Goal: Task Accomplishment & Management: Use online tool/utility

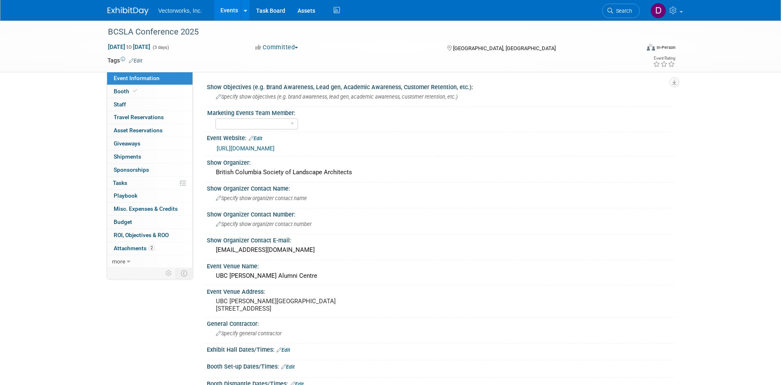
click at [236, 14] on link "Events" at bounding box center [229, 10] width 30 height 21
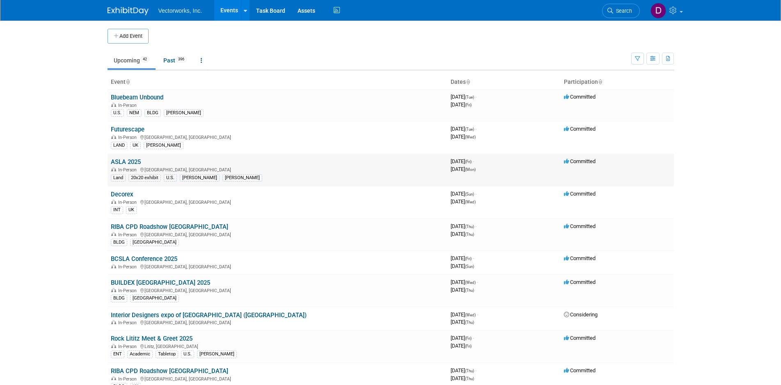
click at [130, 161] on link "ASLA 2025" at bounding box center [126, 161] width 30 height 7
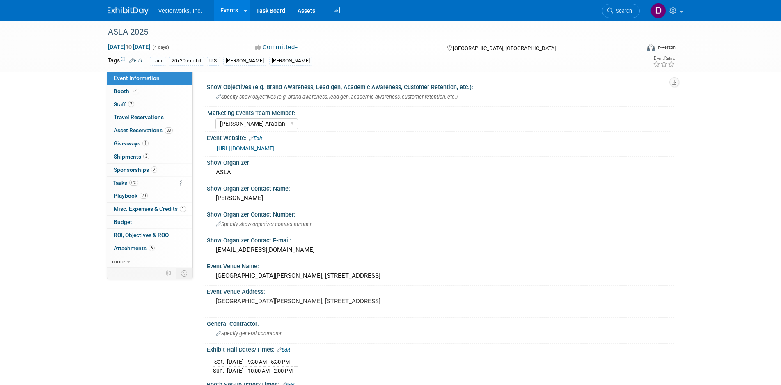
select select "[PERSON_NAME] Arabian"
click at [127, 159] on span "Shipments 2" at bounding box center [132, 156] width 36 height 7
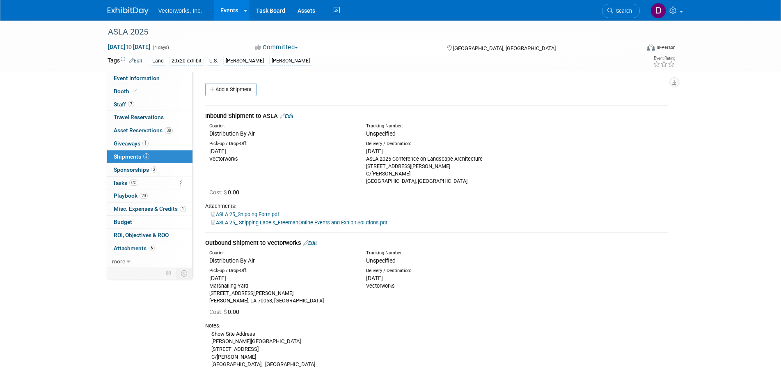
click at [265, 214] on link "ASLA 25_Shipping Form.pdf" at bounding box center [245, 214] width 68 height 6
click at [299, 221] on link "ASLA 25_ Shipping Labels_FreemanOnline Events and Exhibit Solutions.pdf" at bounding box center [299, 222] width 176 height 6
click at [157, 133] on span "Asset Reservations 38" at bounding box center [143, 130] width 59 height 7
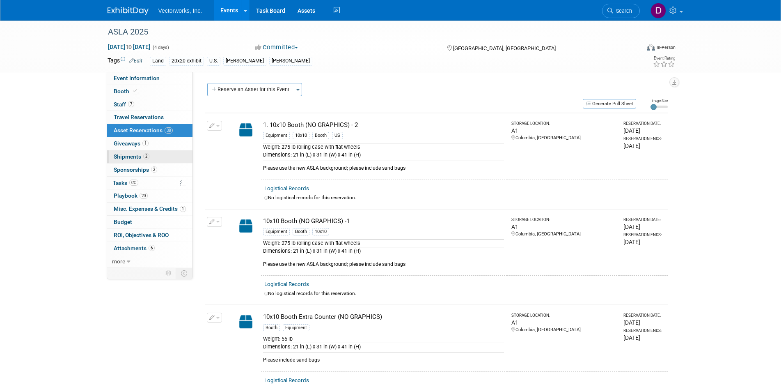
click at [141, 158] on span "Shipments 2" at bounding box center [132, 156] width 36 height 7
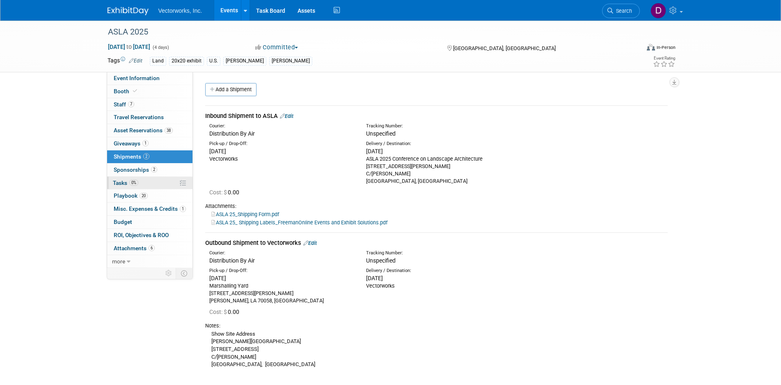
click at [125, 183] on span "Tasks 0%" at bounding box center [125, 182] width 25 height 7
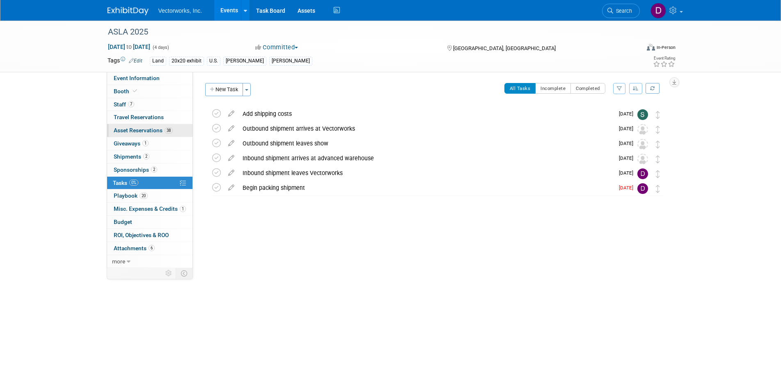
click at [152, 130] on span "Asset Reservations 38" at bounding box center [143, 130] width 59 height 7
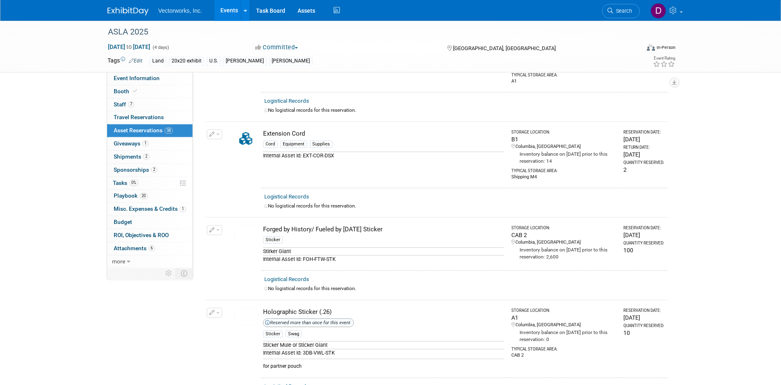
scroll to position [1718, 0]
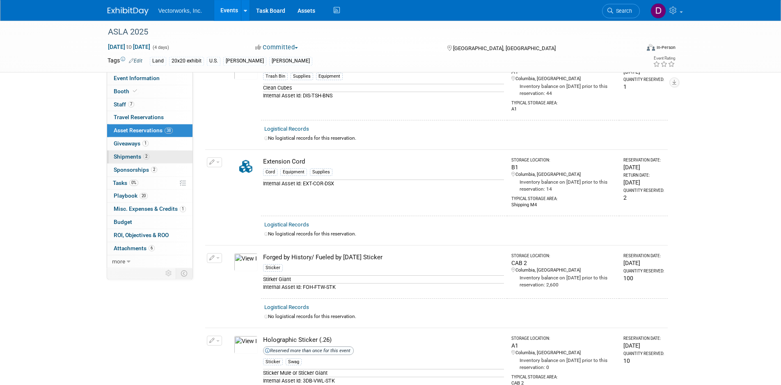
click at [138, 159] on span "Shipments 2" at bounding box center [132, 156] width 36 height 7
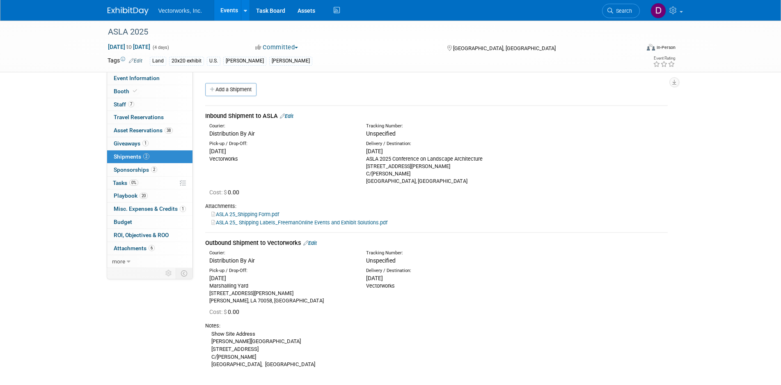
click at [126, 157] on span "Shipments 2" at bounding box center [132, 156] width 36 height 7
click at [147, 181] on link "0% Tasks 0%" at bounding box center [149, 183] width 85 height 13
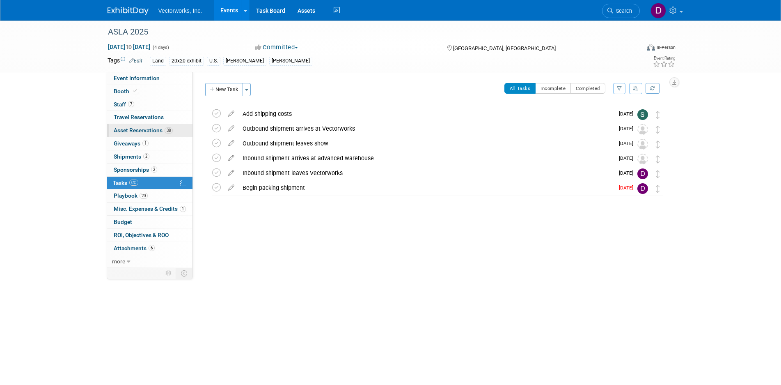
click at [137, 126] on link "38 Asset Reservations 38" at bounding box center [149, 130] width 85 height 13
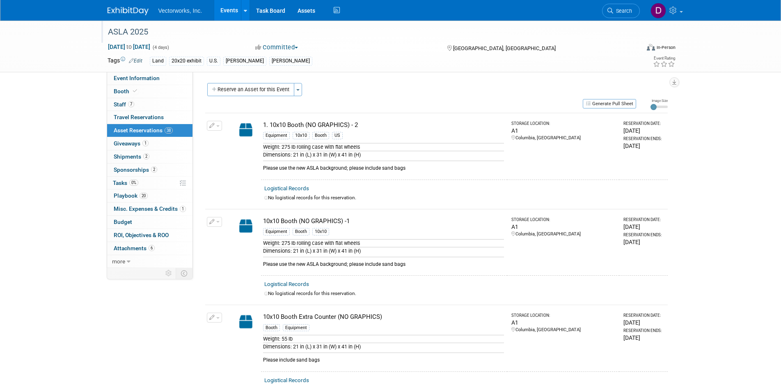
drag, startPoint x: 110, startPoint y: 32, endPoint x: 159, endPoint y: 35, distance: 49.4
click at [159, 35] on div "ASLA 2025" at bounding box center [366, 32] width 523 height 15
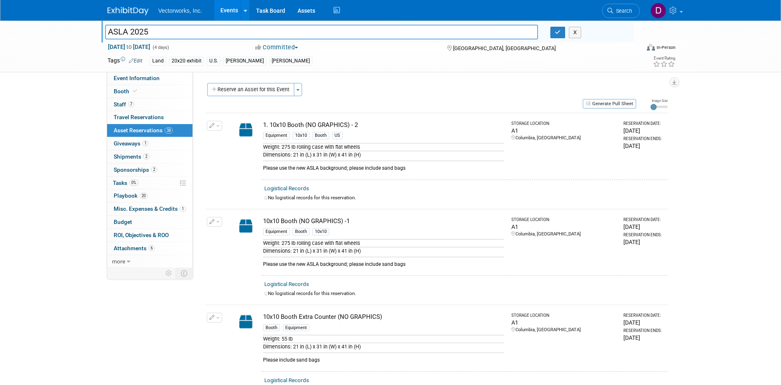
drag, startPoint x: 159, startPoint y: 32, endPoint x: 107, endPoint y: 31, distance: 51.3
click at [107, 31] on input "ASLA 2025" at bounding box center [322, 32] width 434 height 14
click at [620, 103] on button "Generate Pull Sheet" at bounding box center [609, 103] width 53 height 9
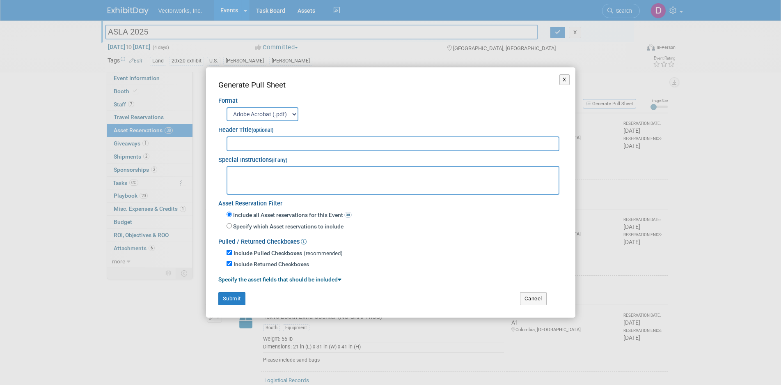
click at [284, 145] on input "text" at bounding box center [393, 143] width 333 height 15
paste input "ASLA 2025"
type input "ASLA 2025"
click at [229, 297] on button "Submit" at bounding box center [231, 298] width 27 height 13
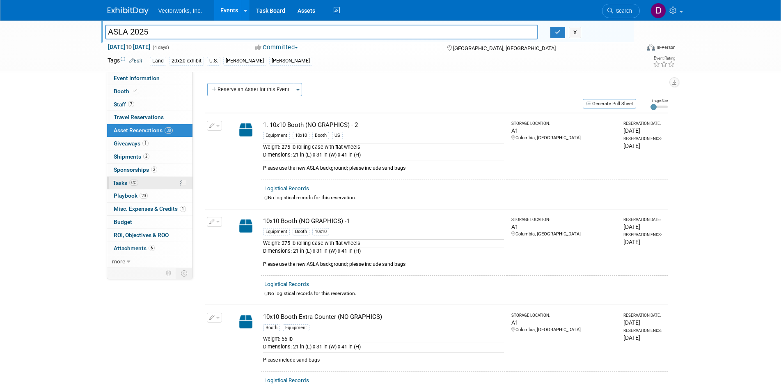
click at [136, 181] on span "0%" at bounding box center [133, 182] width 9 height 6
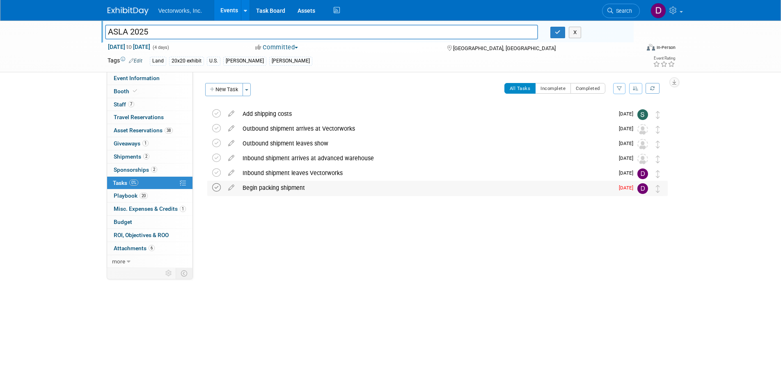
click at [215, 187] on icon at bounding box center [216, 187] width 9 height 9
